Goal: Information Seeking & Learning: Compare options

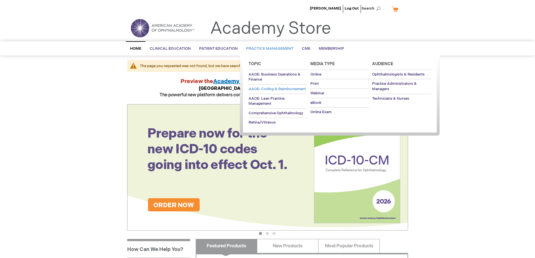
click at [263, 88] on span "AAOE: Coding & Reimbursement" at bounding box center [276, 89] width 57 height 4
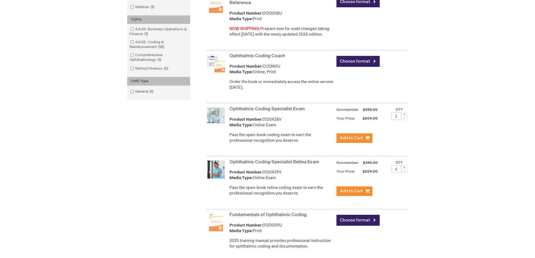
scroll to position [196, 0]
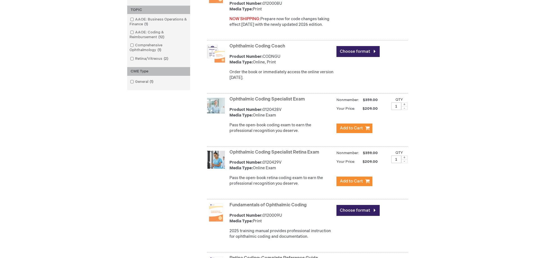
click at [274, 204] on link "Fundamentals of Ophthalmic Coding" at bounding box center [267, 204] width 77 height 5
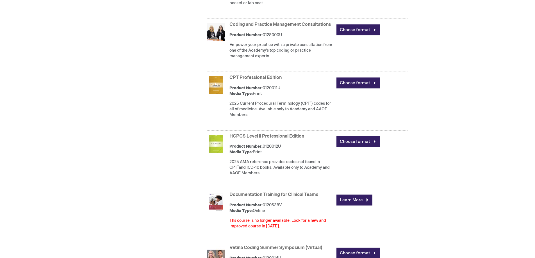
scroll to position [561, 0]
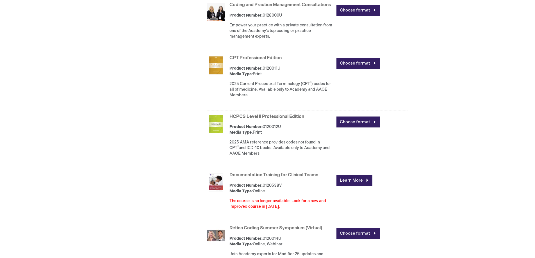
click at [264, 61] on link "CPT Professional Edition" at bounding box center [255, 57] width 52 height 5
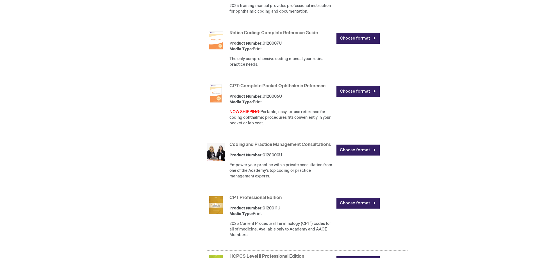
scroll to position [421, 0]
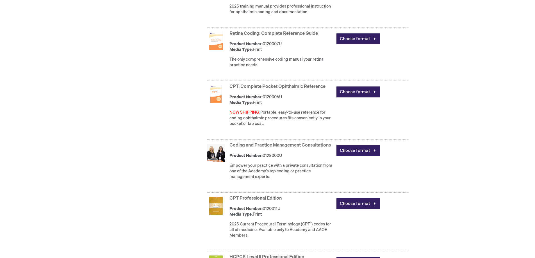
click at [252, 86] on link "CPT: Complete Pocket Ophthalmic Reference" at bounding box center [277, 86] width 96 height 5
